Goal: Transaction & Acquisition: Purchase product/service

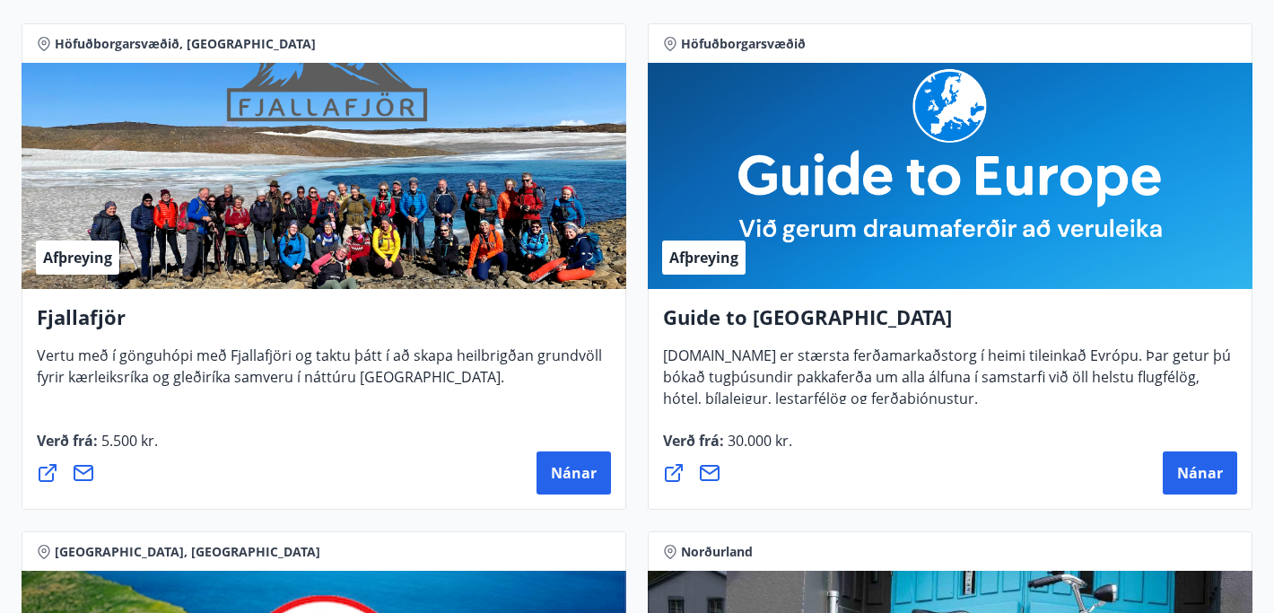
scroll to position [303, 0]
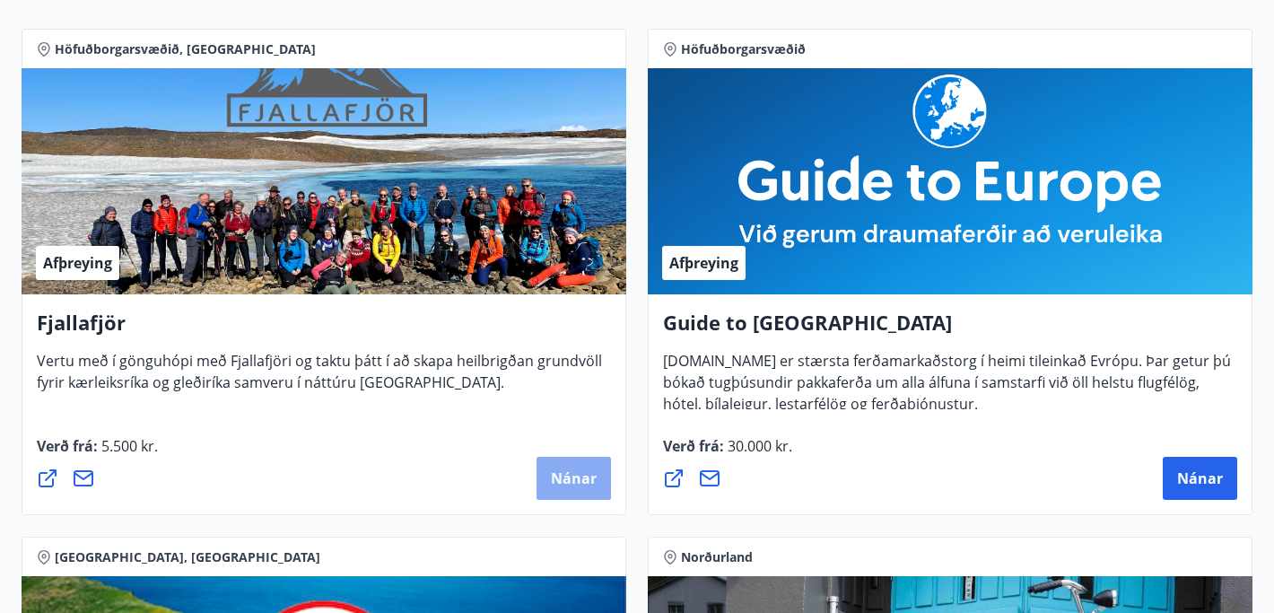
click at [566, 469] on span "Nánar" at bounding box center [574, 479] width 46 height 20
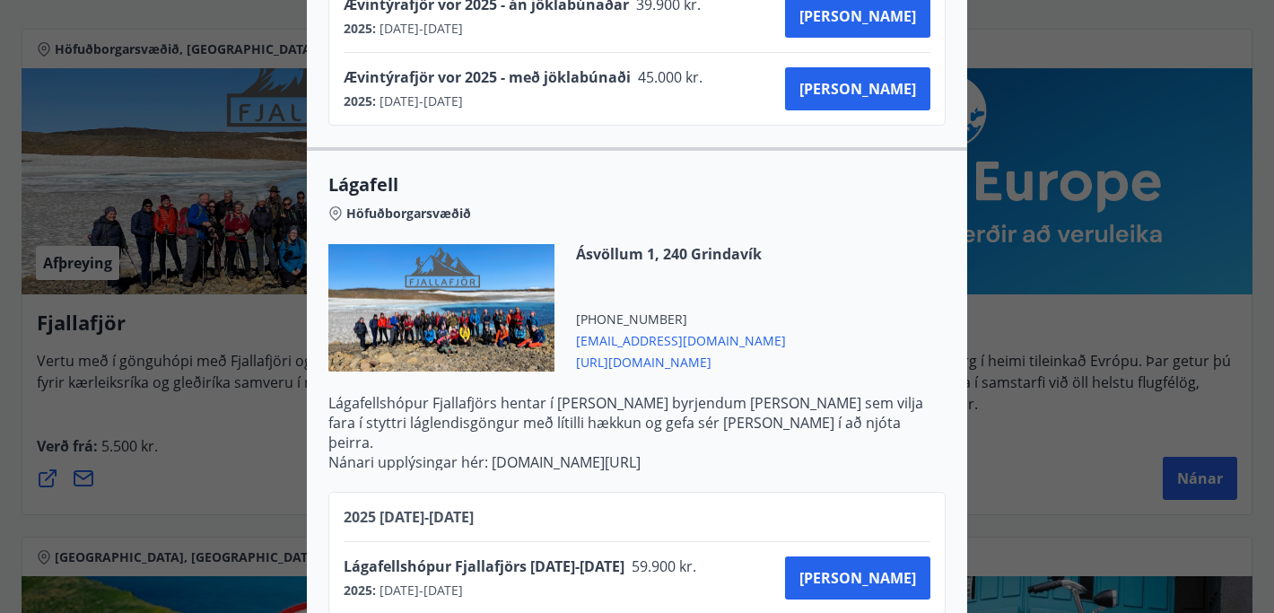
scroll to position [1641, 0]
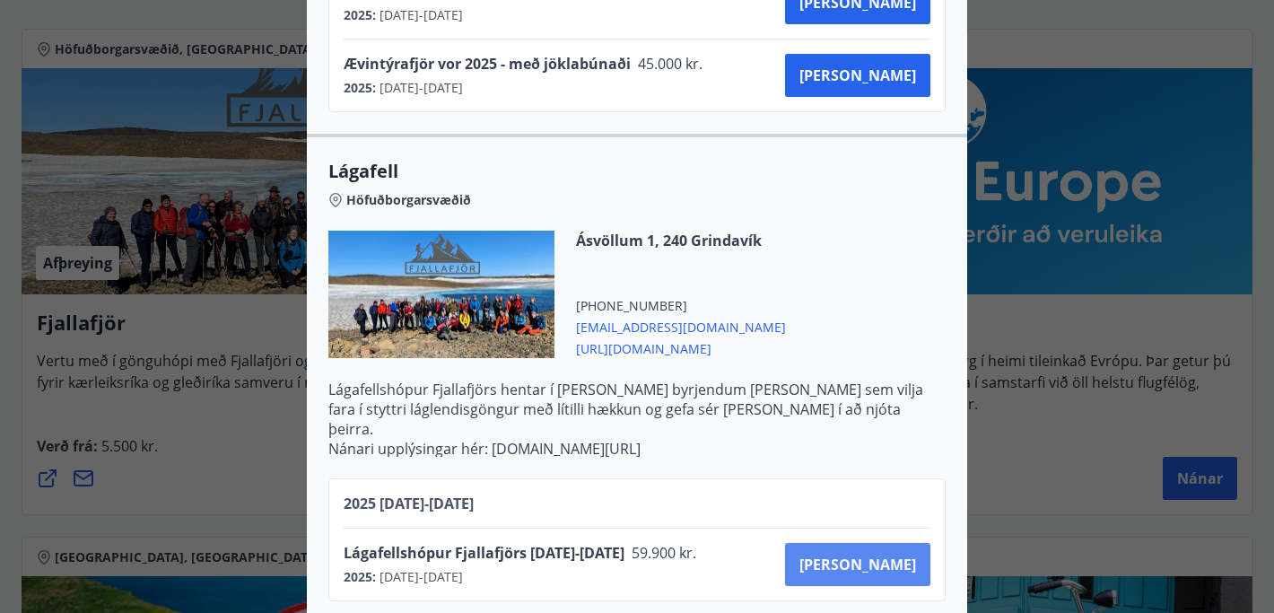
click at [888, 555] on span "[PERSON_NAME]" at bounding box center [858, 565] width 117 height 20
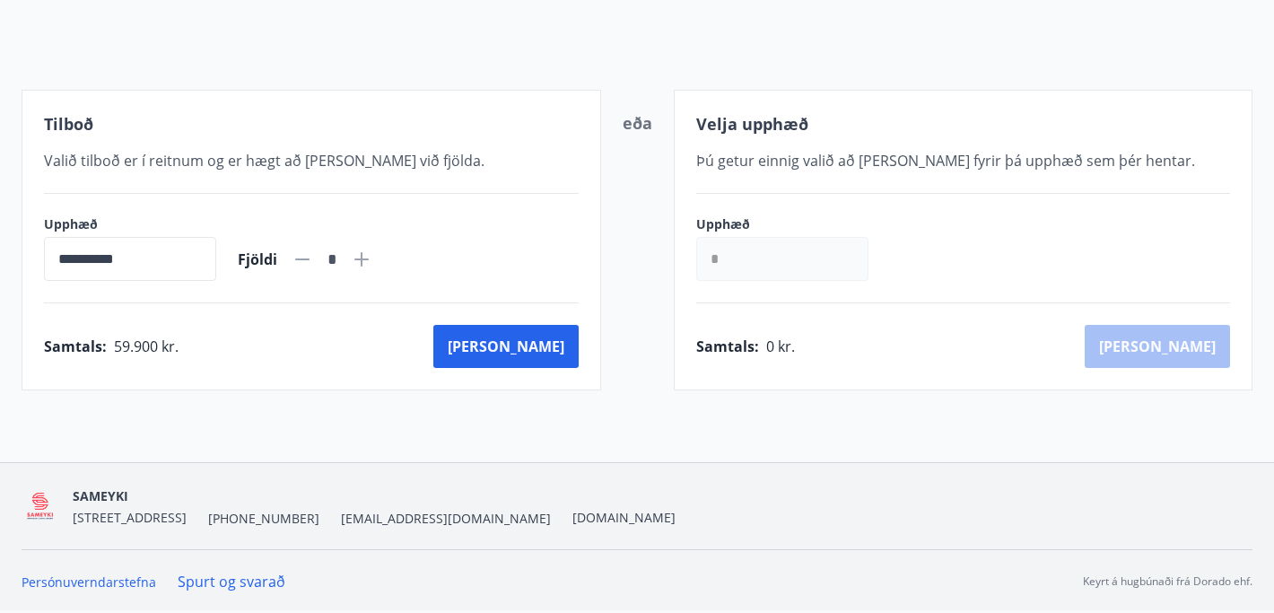
scroll to position [251, 0]
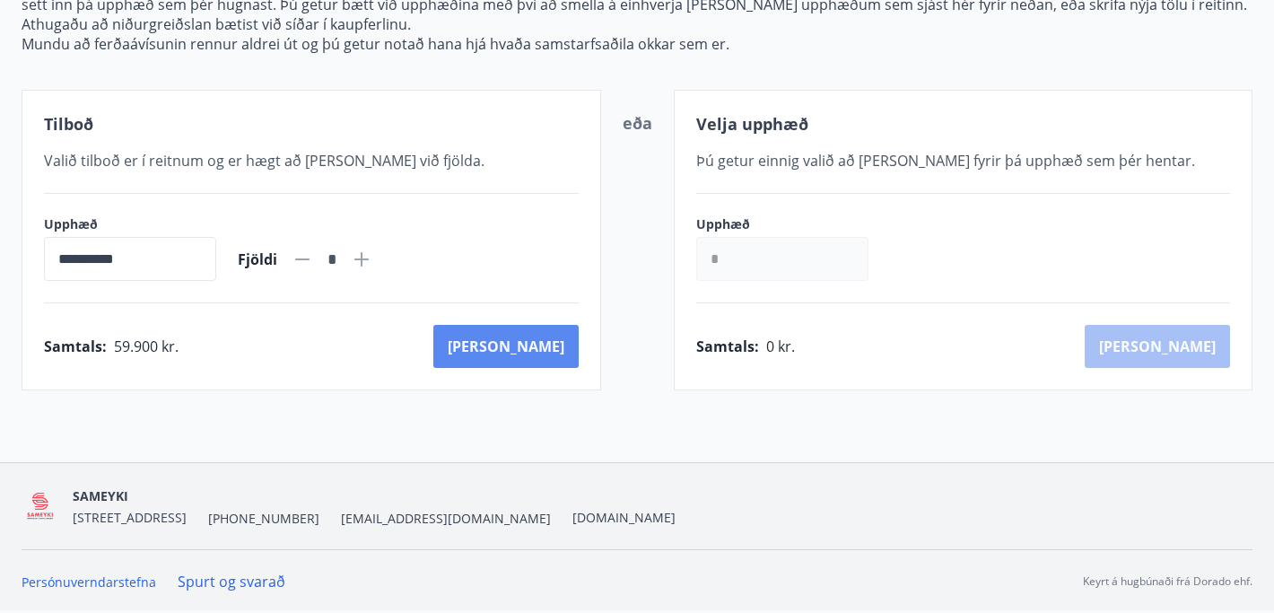
click at [552, 343] on button "[PERSON_NAME]" at bounding box center [506, 346] width 145 height 43
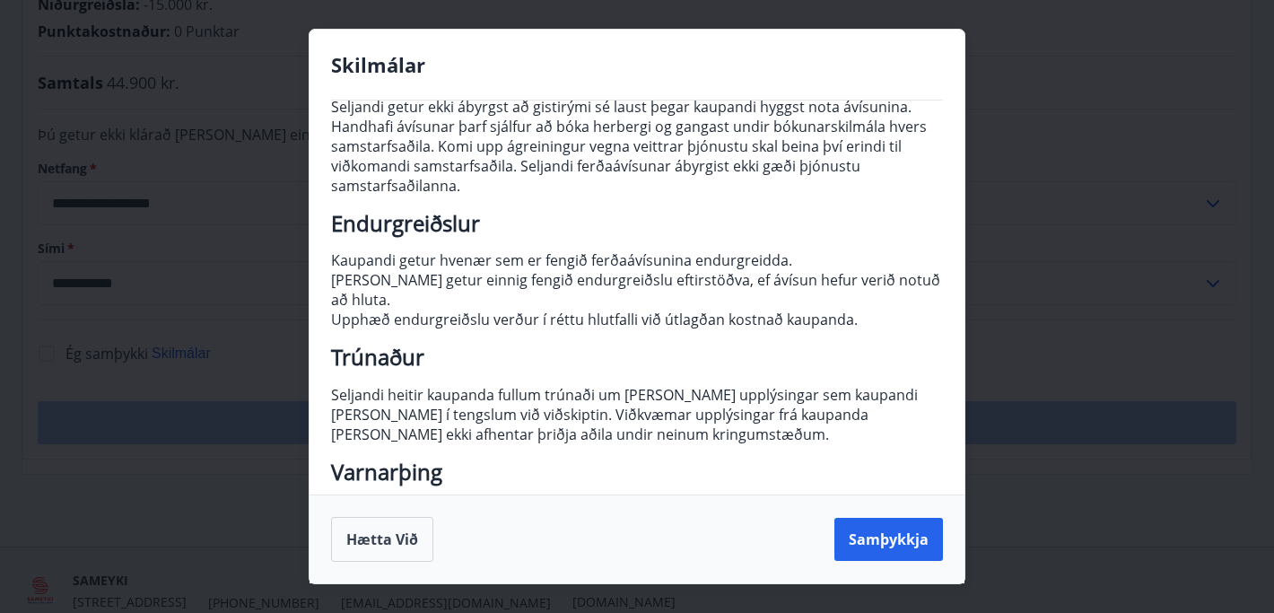
scroll to position [242, 0]
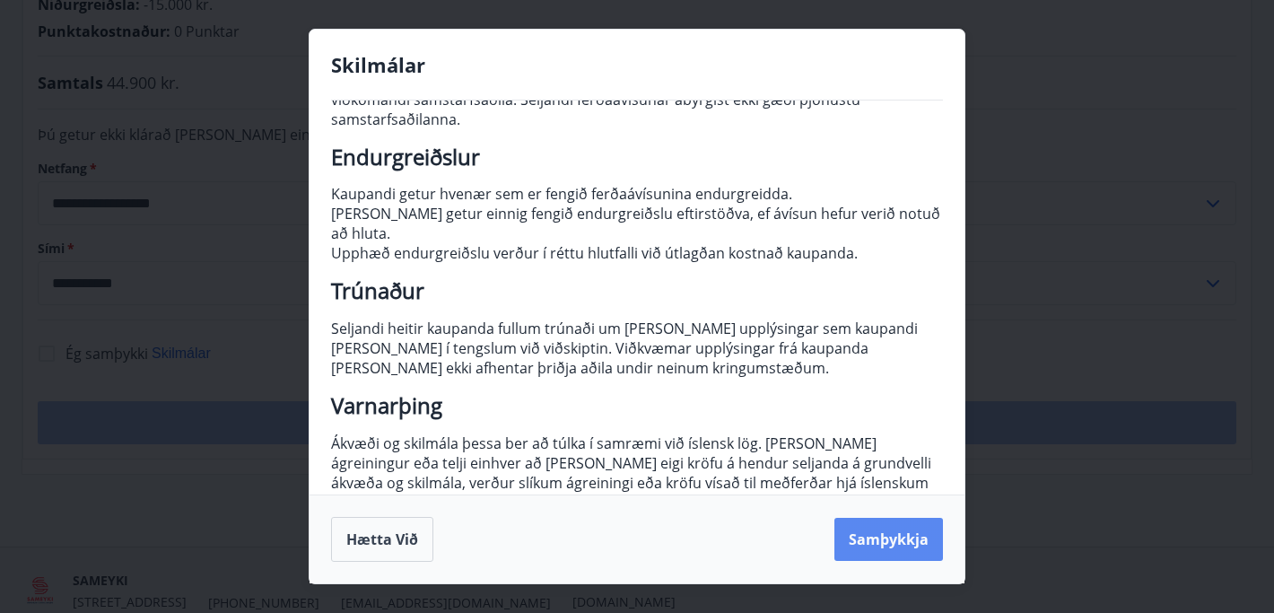
click at [887, 533] on button "Samþykkja" at bounding box center [889, 539] width 109 height 43
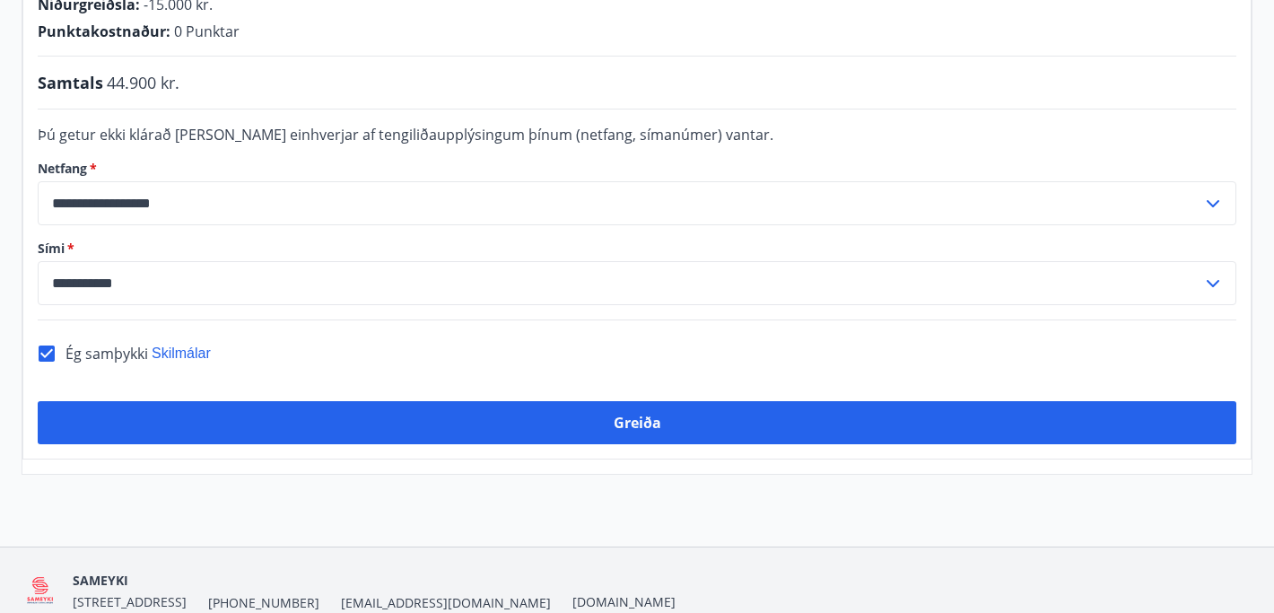
scroll to position [486, 0]
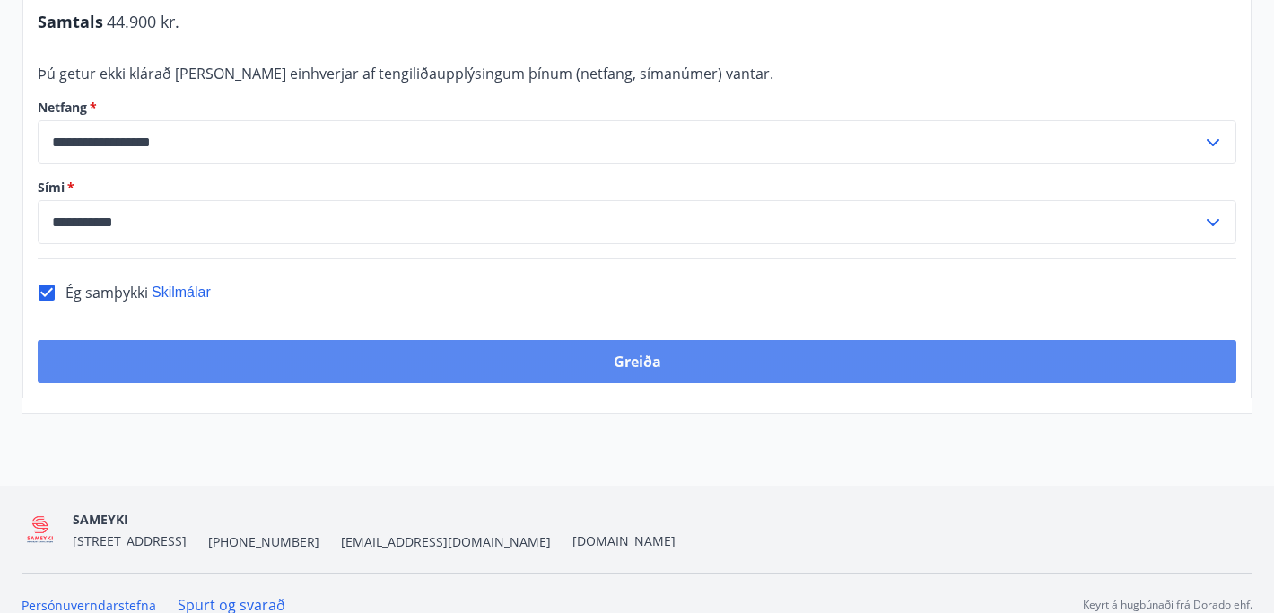
click at [606, 359] on button "Greiða" at bounding box center [637, 361] width 1199 height 43
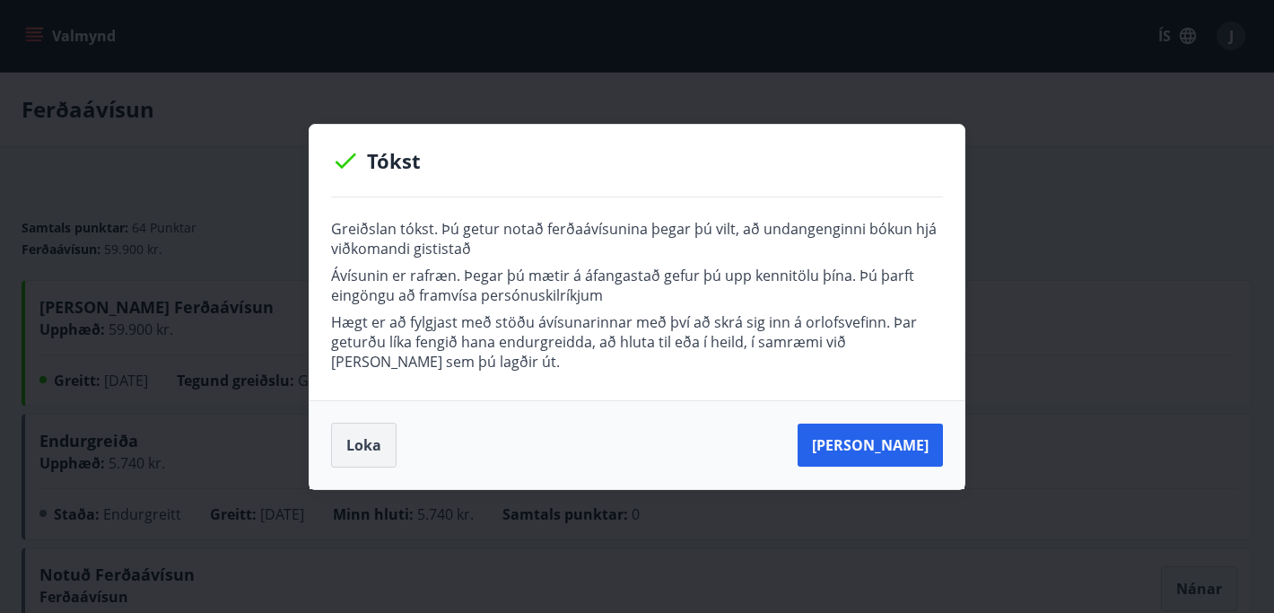
click at [371, 438] on button "Loka" at bounding box center [364, 445] width 66 height 45
